Goal: Use online tool/utility: Utilize a website feature to perform a specific function

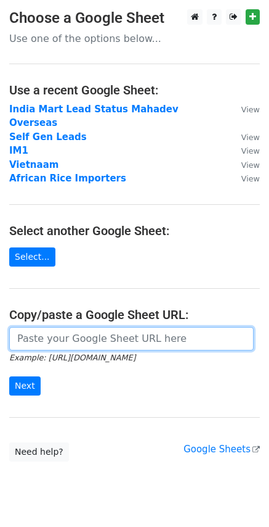
click at [99, 327] on input "url" at bounding box center [131, 338] width 245 height 23
paste input "[URL][DOMAIN_NAME]"
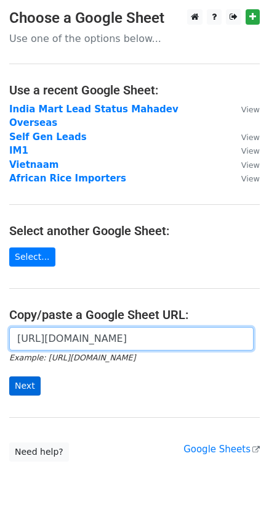
type input "[URL][DOMAIN_NAME]"
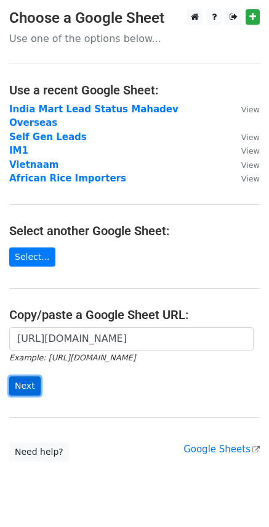
click at [28, 376] on input "Next" at bounding box center [24, 385] width 31 height 19
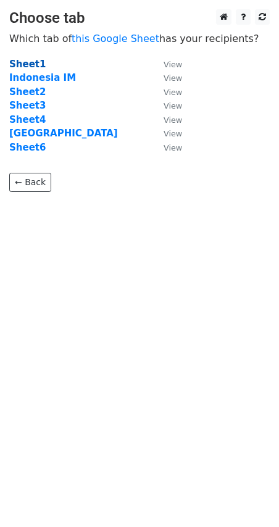
click at [31, 65] on strong "Sheet1" at bounding box center [27, 64] width 36 height 11
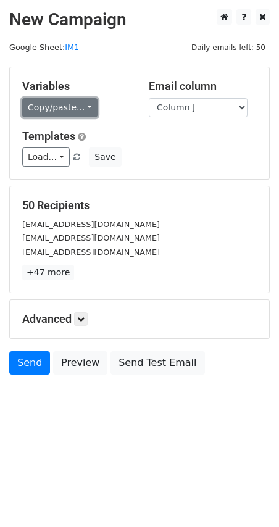
click at [67, 105] on link "Copy/paste..." at bounding box center [59, 107] width 75 height 19
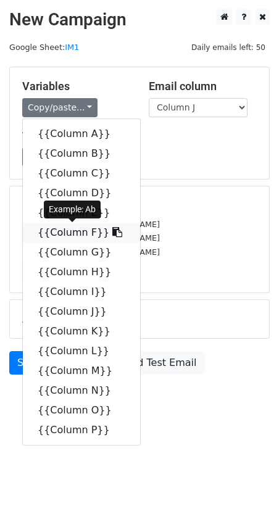
click at [63, 234] on link "{{Column F}}" at bounding box center [81, 233] width 117 height 20
